Goal: Task Accomplishment & Management: Manage account settings

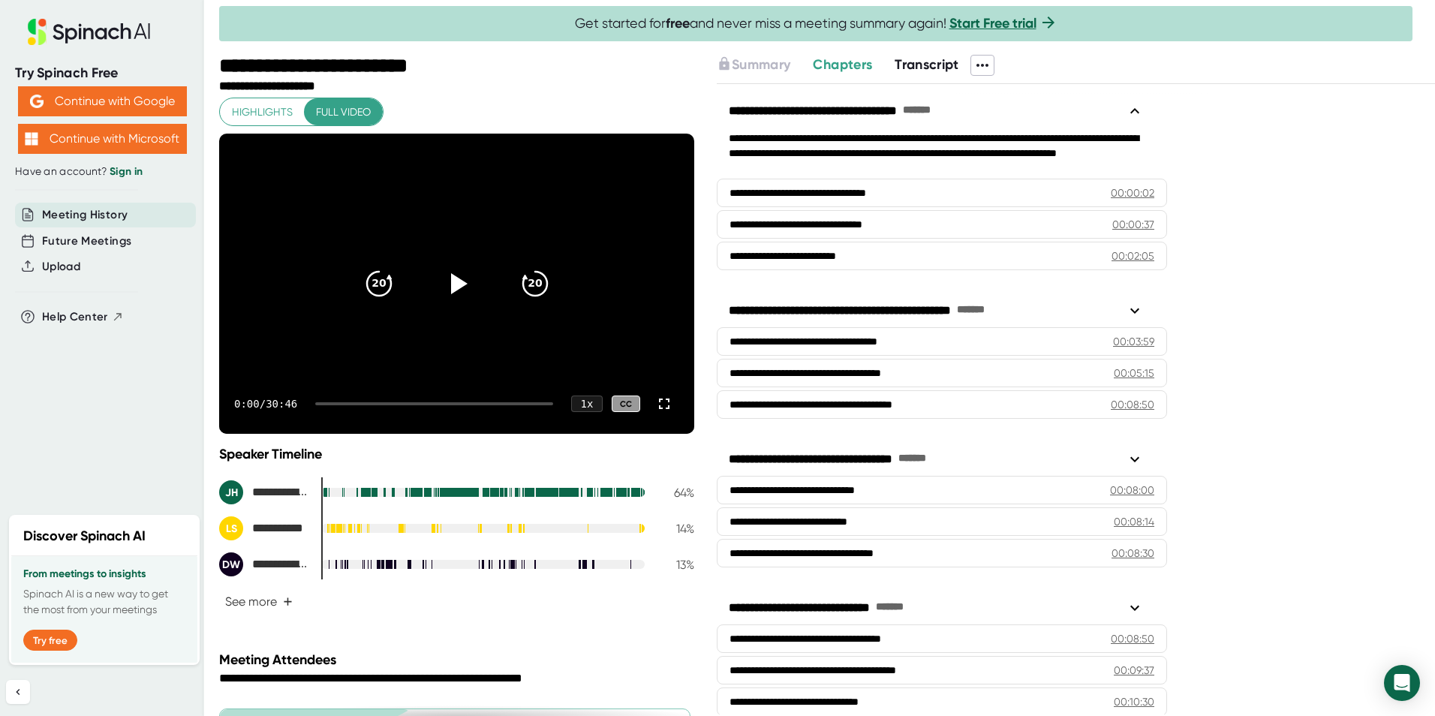
click at [80, 215] on span "Meeting History" at bounding box center [85, 214] width 86 height 17
click at [94, 245] on span "Future Meetings" at bounding box center [86, 241] width 89 height 17
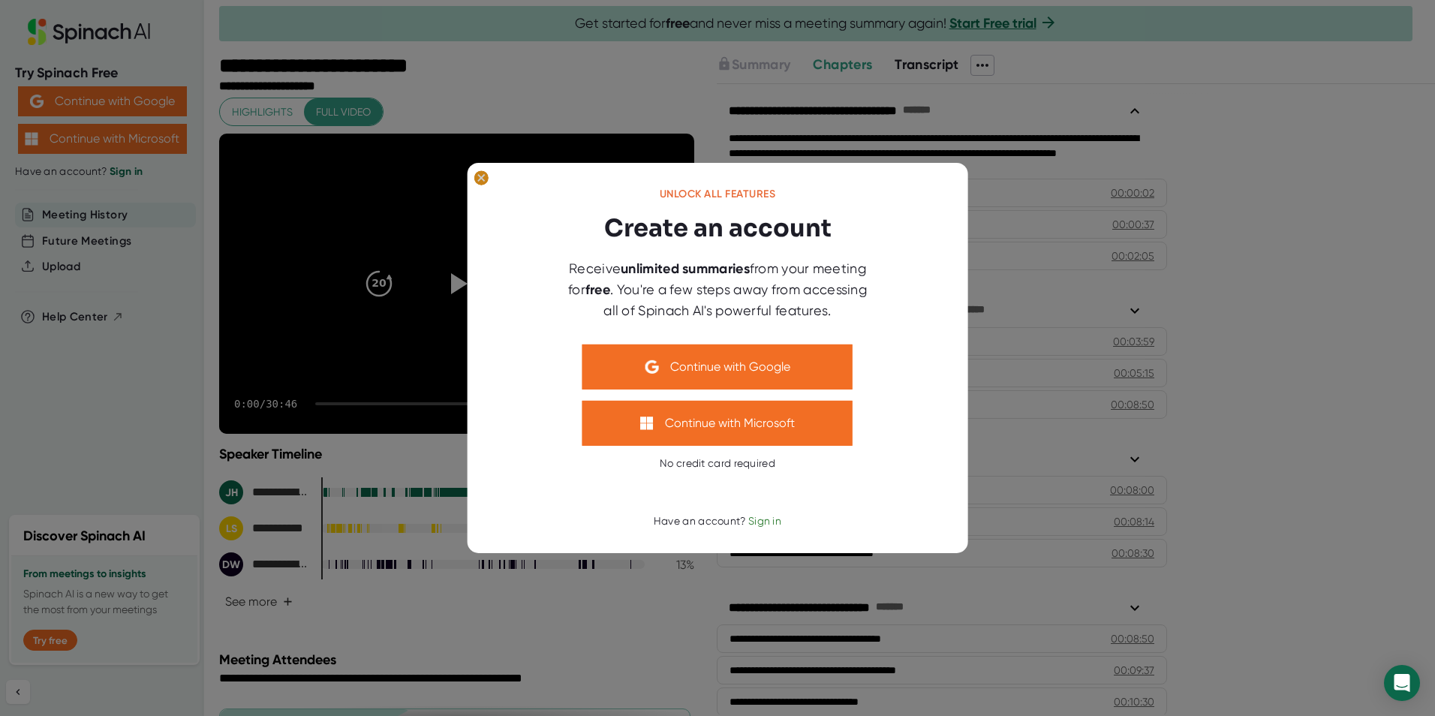
click at [479, 180] on icon at bounding box center [481, 177] width 7 height 7
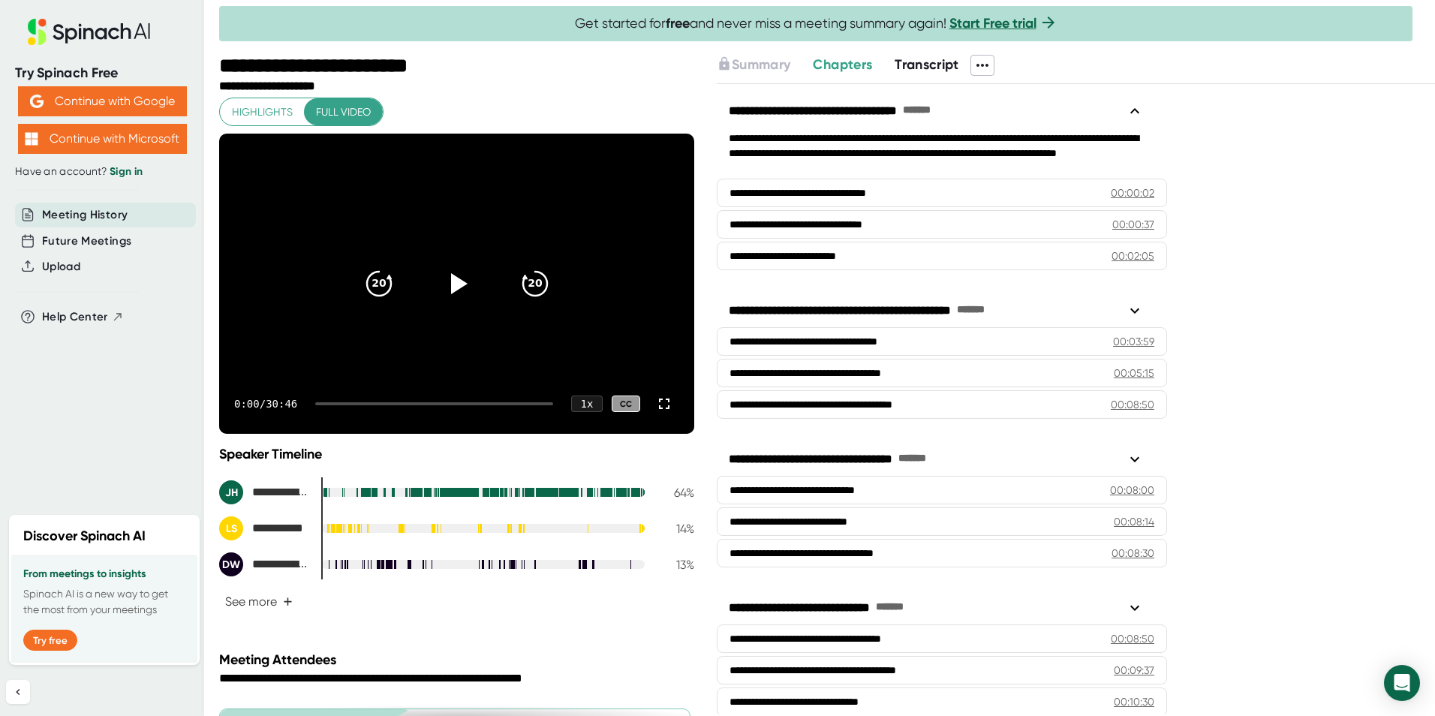
click at [92, 210] on span "Meeting History" at bounding box center [85, 214] width 86 height 17
click at [80, 214] on span "Meeting History" at bounding box center [85, 214] width 86 height 17
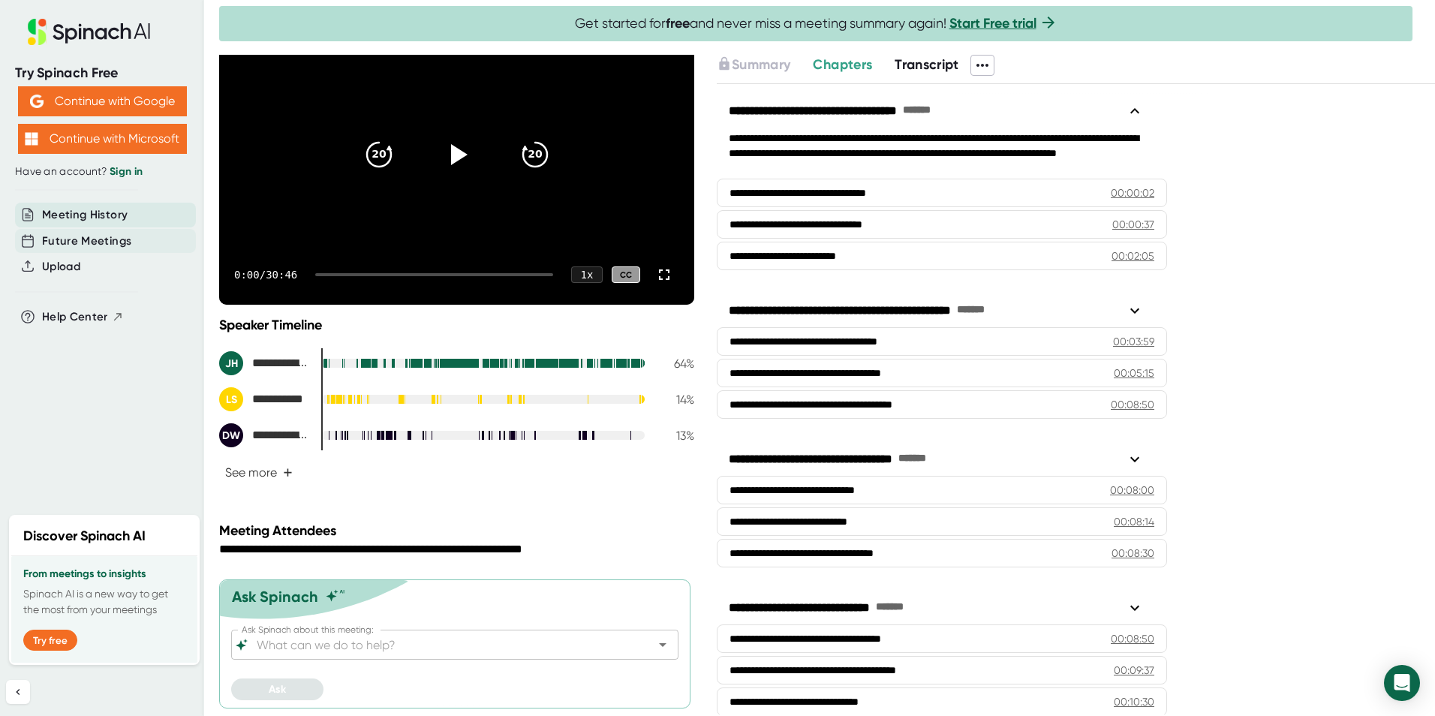
click at [70, 240] on span "Future Meetings" at bounding box center [86, 241] width 89 height 17
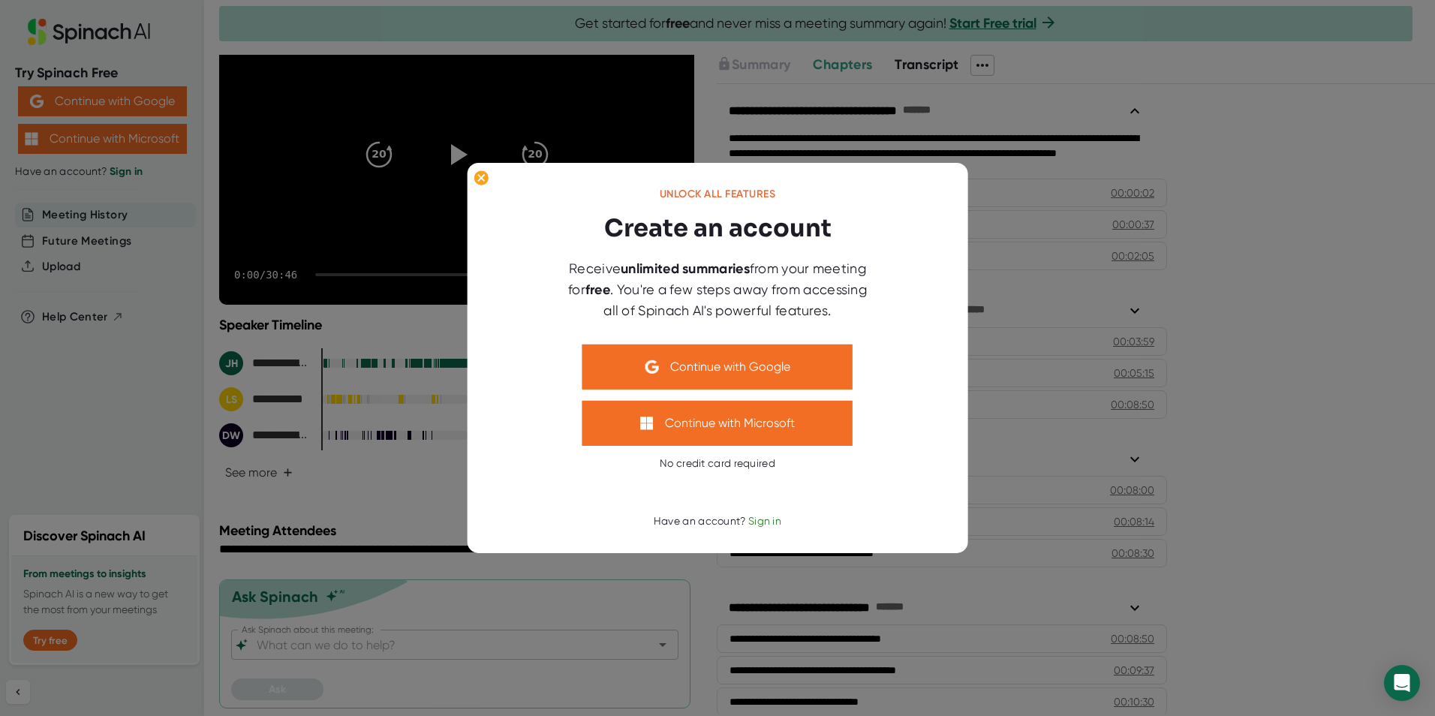
click at [841, 495] on div at bounding box center [717, 492] width 450 height 45
click at [482, 183] on ellipse at bounding box center [481, 177] width 14 height 15
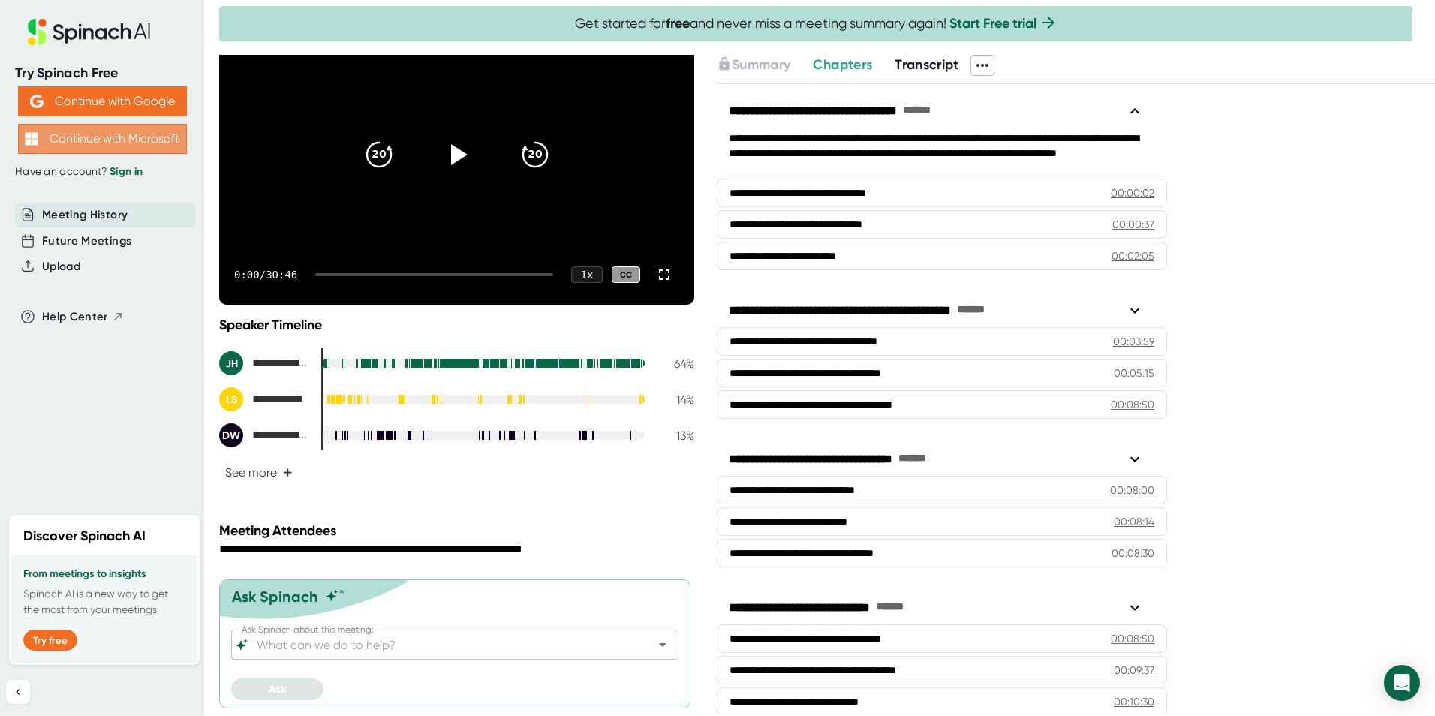
click at [143, 149] on button "Continue with Microsoft" at bounding box center [102, 139] width 169 height 30
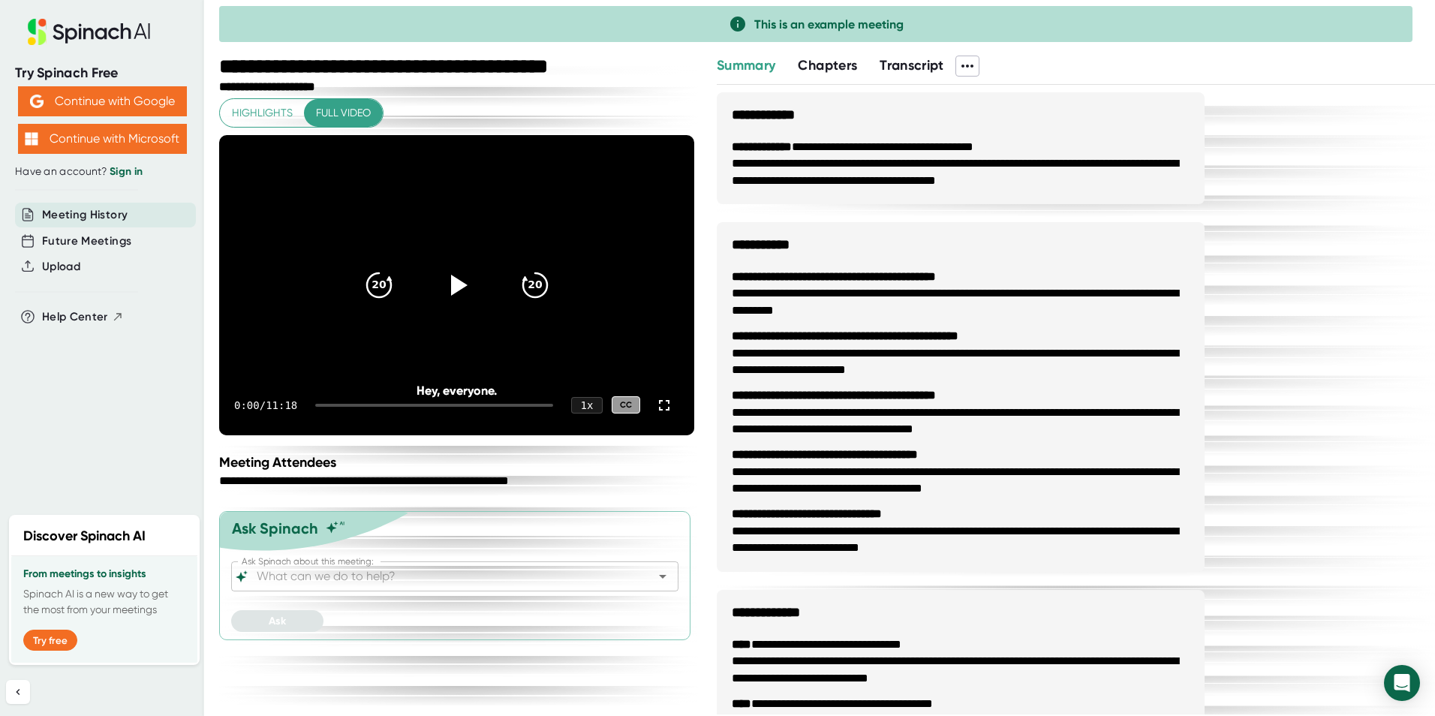
click at [85, 217] on span "Meeting History" at bounding box center [85, 214] width 86 height 17
click at [98, 149] on button "Continue with Microsoft" at bounding box center [102, 139] width 169 height 30
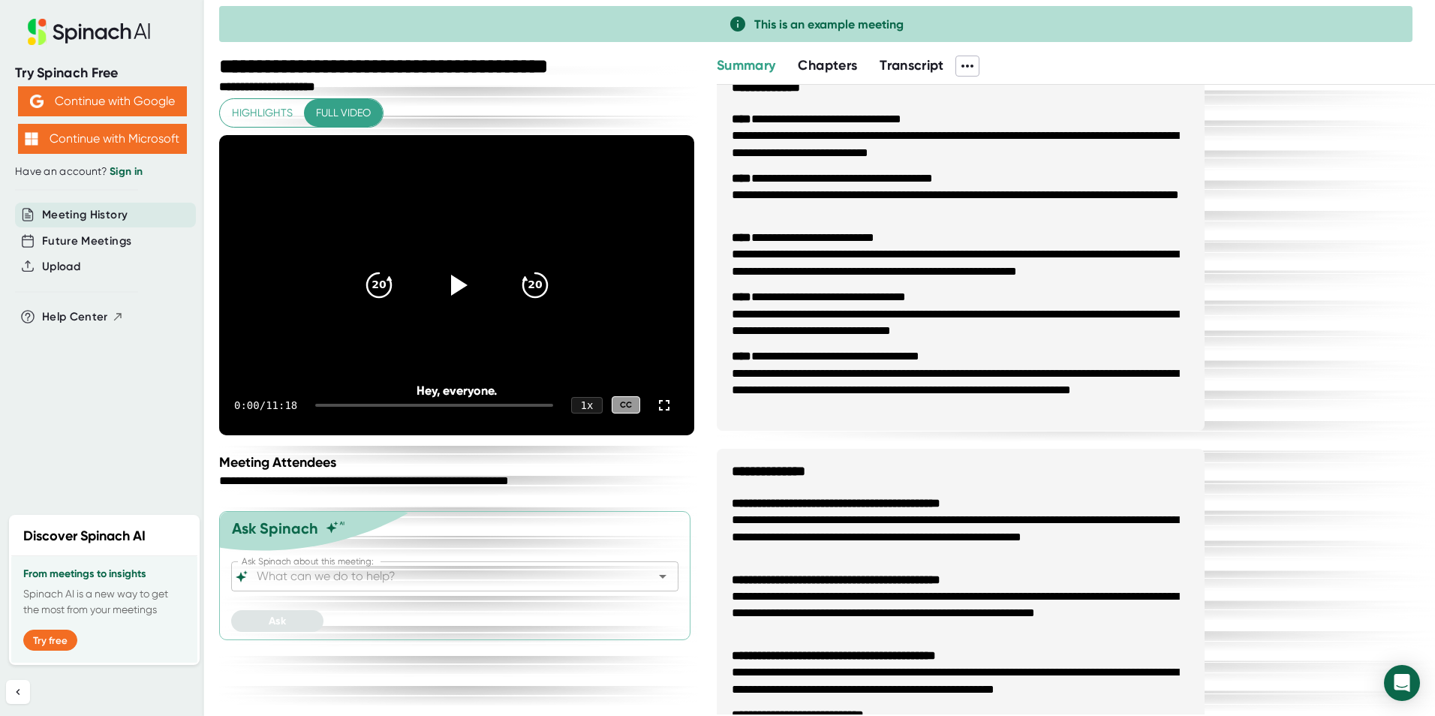
scroll to position [712, 0]
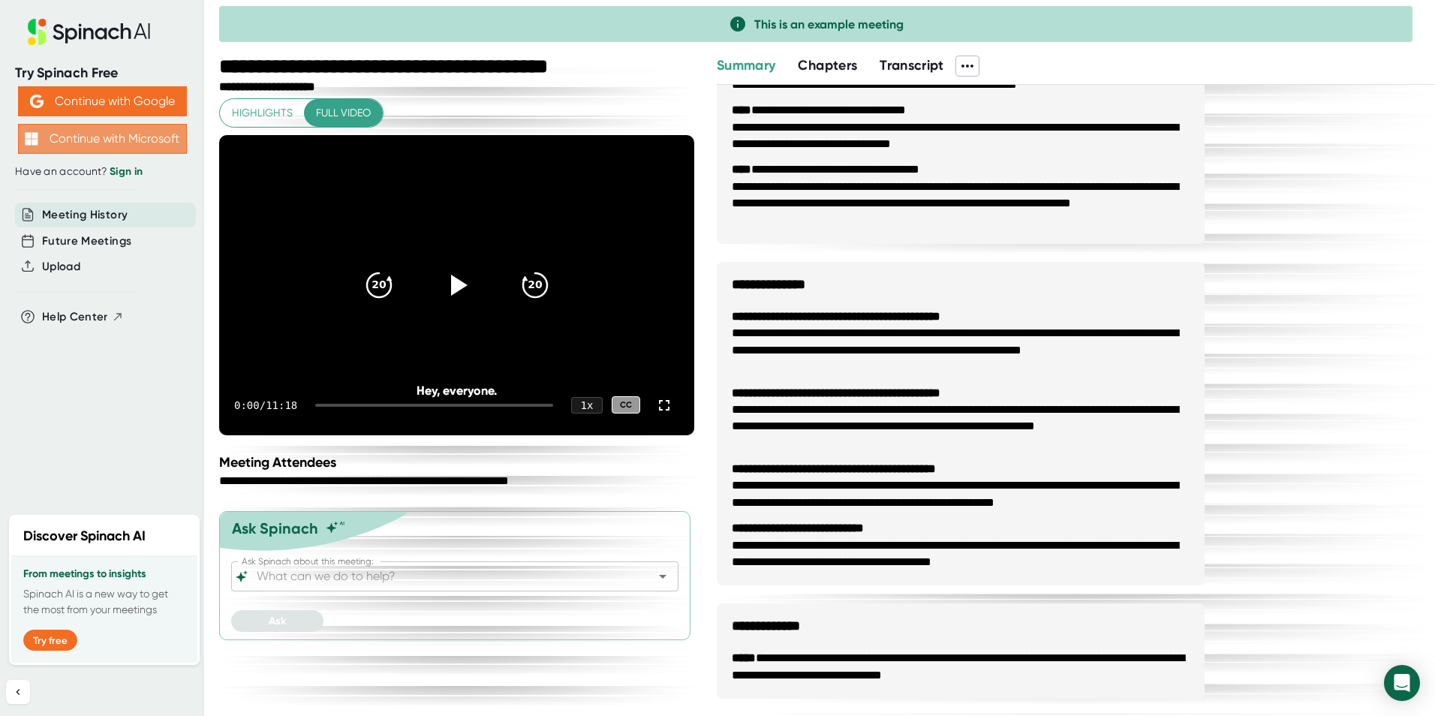
click at [71, 140] on button "Continue with Microsoft" at bounding box center [102, 139] width 169 height 30
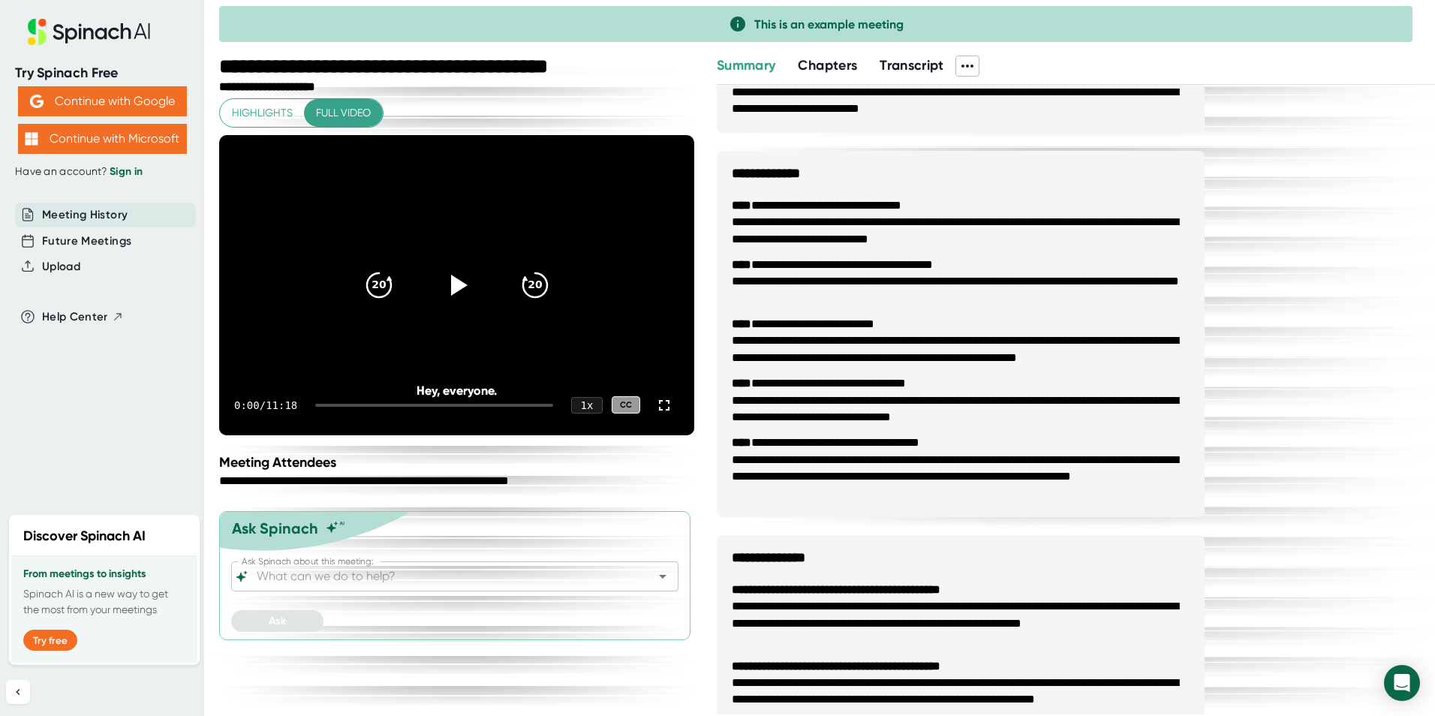
scroll to position [375, 0]
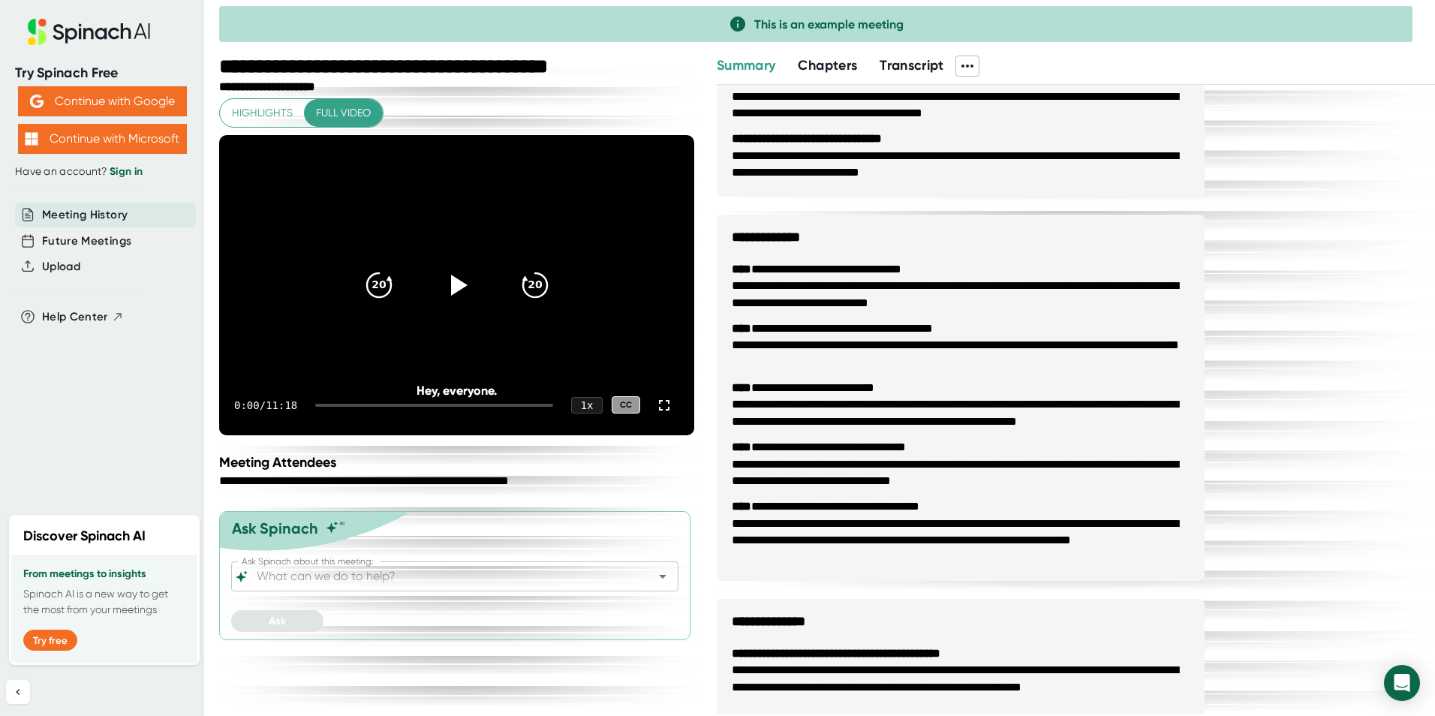
click at [137, 170] on link "Sign in" at bounding box center [126, 171] width 33 height 13
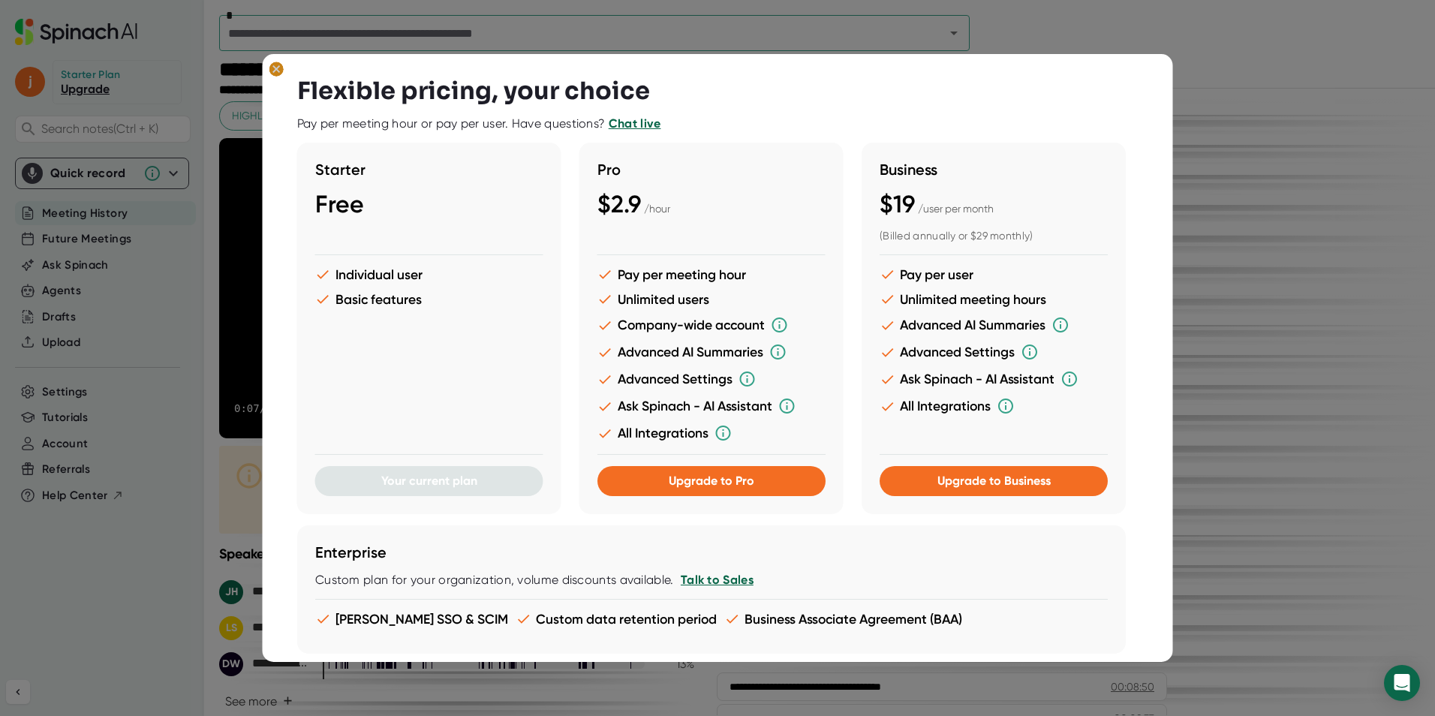
click at [276, 68] on ellipse at bounding box center [276, 69] width 14 height 15
